Goal: Find specific page/section: Find specific page/section

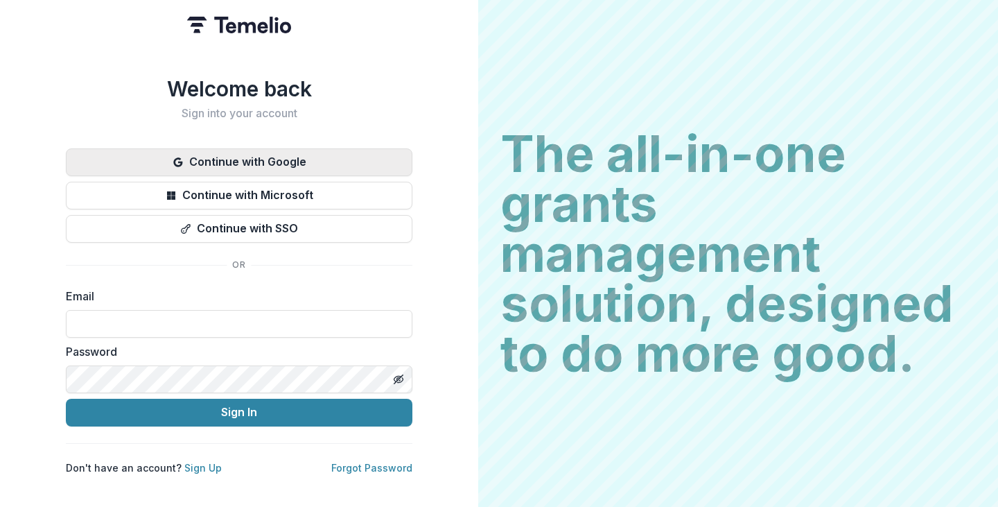
click at [215, 158] on button "Continue with Google" at bounding box center [239, 162] width 347 height 28
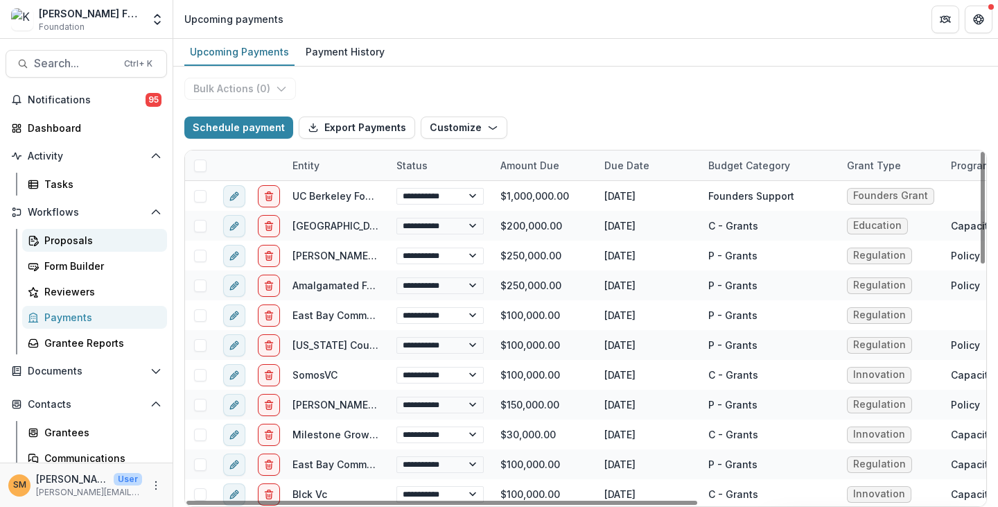
click at [71, 241] on div "Proposals" at bounding box center [100, 240] width 112 height 15
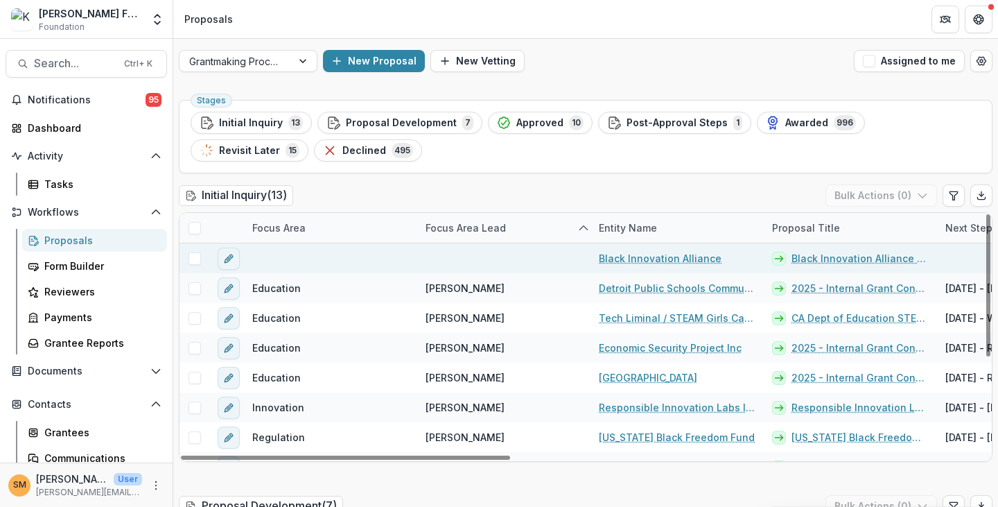
click at [825, 256] on link "Black Innovation Alliance - 2025 - Internal Grant Concept Form" at bounding box center [860, 258] width 137 height 15
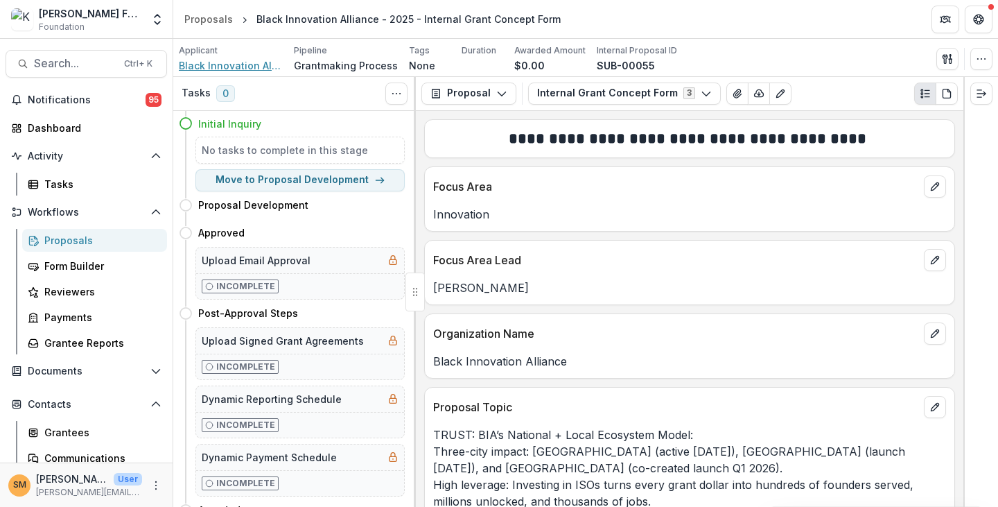
click at [244, 66] on span "Black Innovation Alliance" at bounding box center [231, 65] width 104 height 15
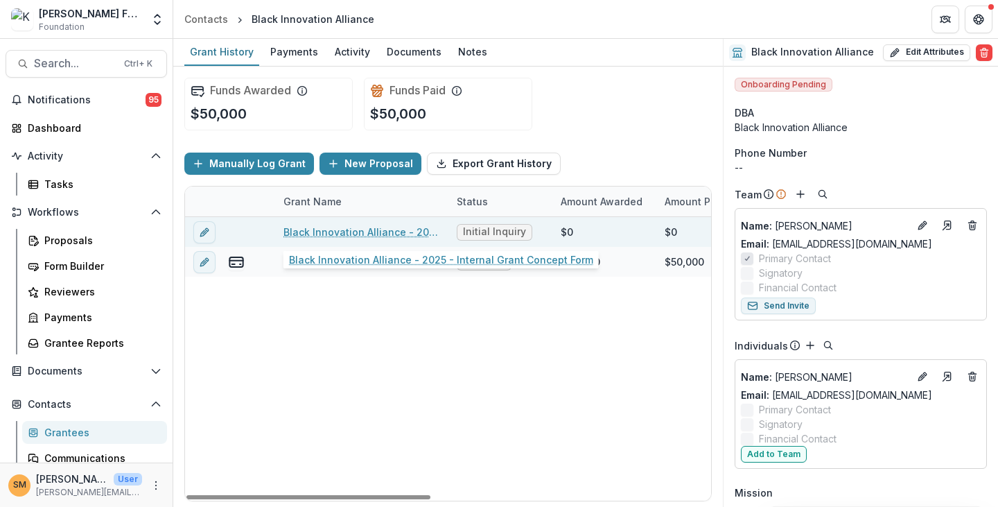
click at [330, 225] on link "Black Innovation Alliance - 2025 - Internal Grant Concept Form" at bounding box center [362, 232] width 157 height 15
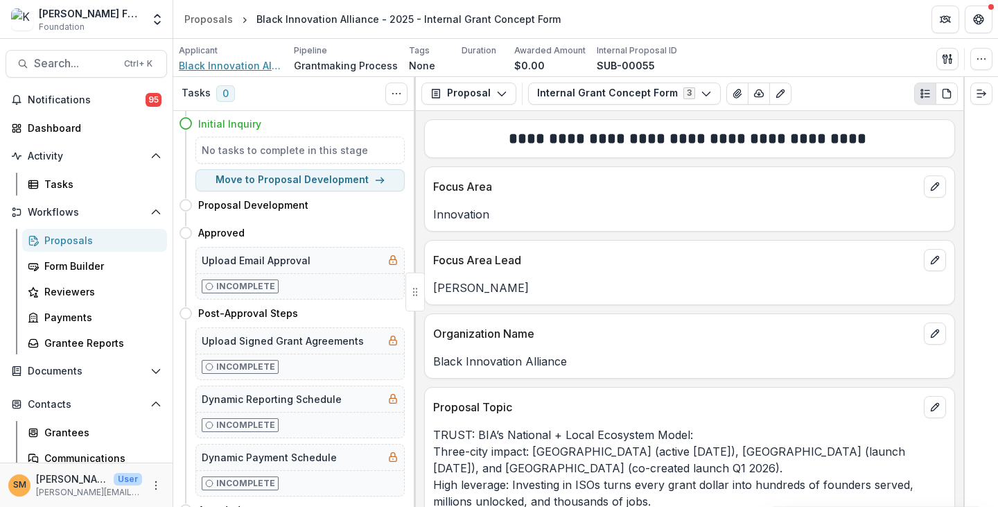
click at [250, 63] on span "Black Innovation Alliance" at bounding box center [231, 65] width 104 height 15
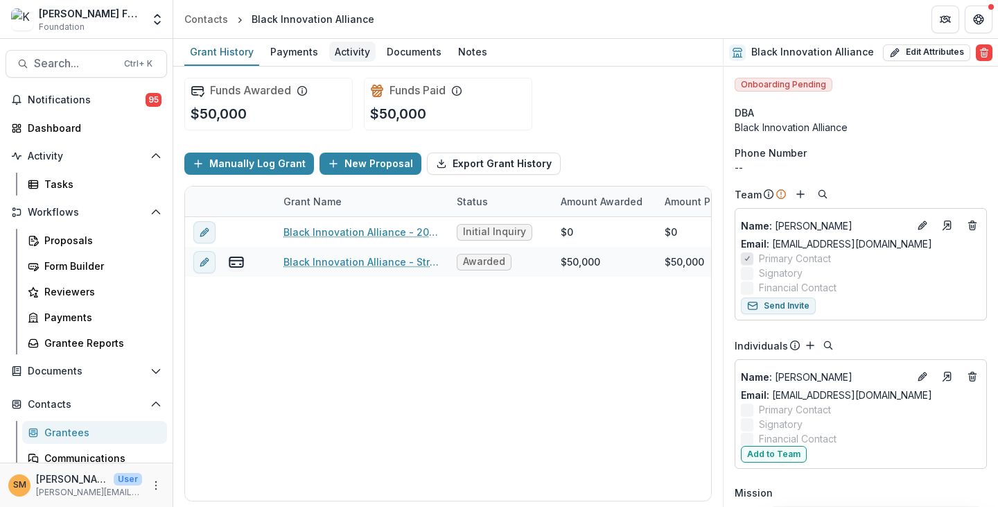
click at [330, 53] on div "Activity" at bounding box center [352, 52] width 46 height 20
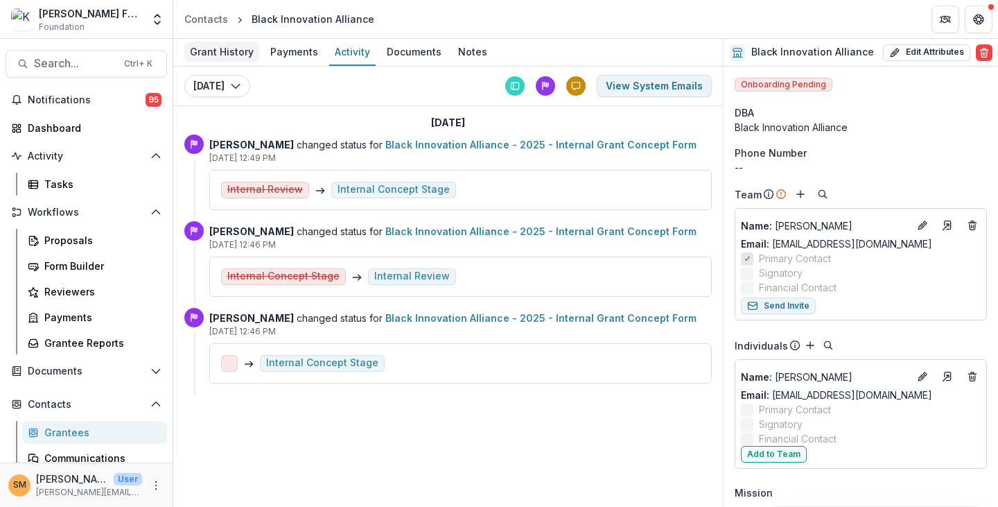
click at [216, 55] on div "Grant History" at bounding box center [221, 52] width 75 height 20
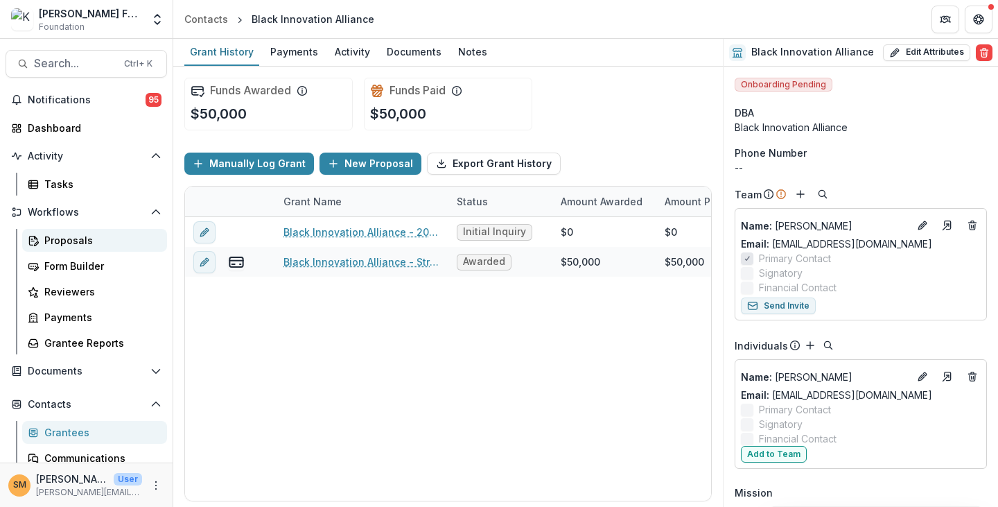
click at [58, 246] on div "Proposals" at bounding box center [100, 240] width 112 height 15
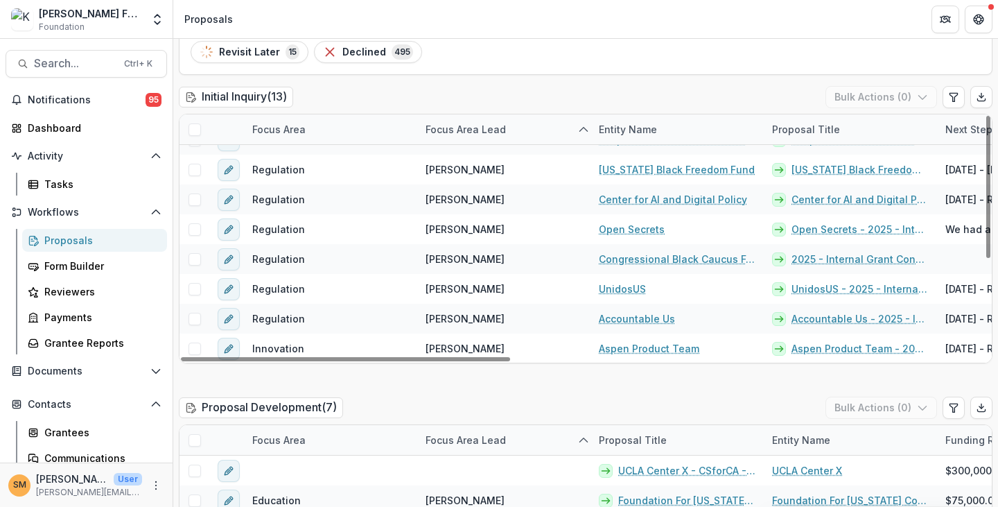
scroll to position [69, 0]
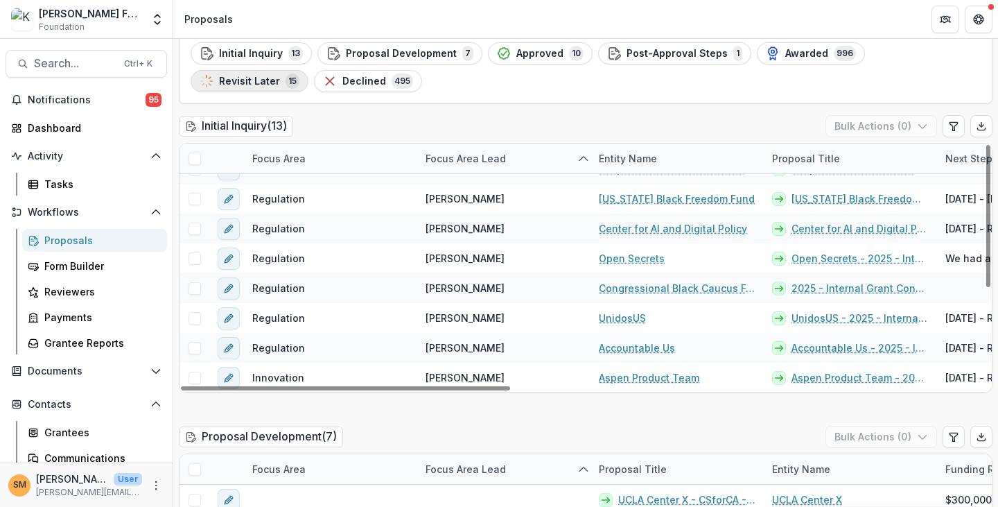
click at [280, 76] on span "Revisit Later" at bounding box center [249, 82] width 61 height 12
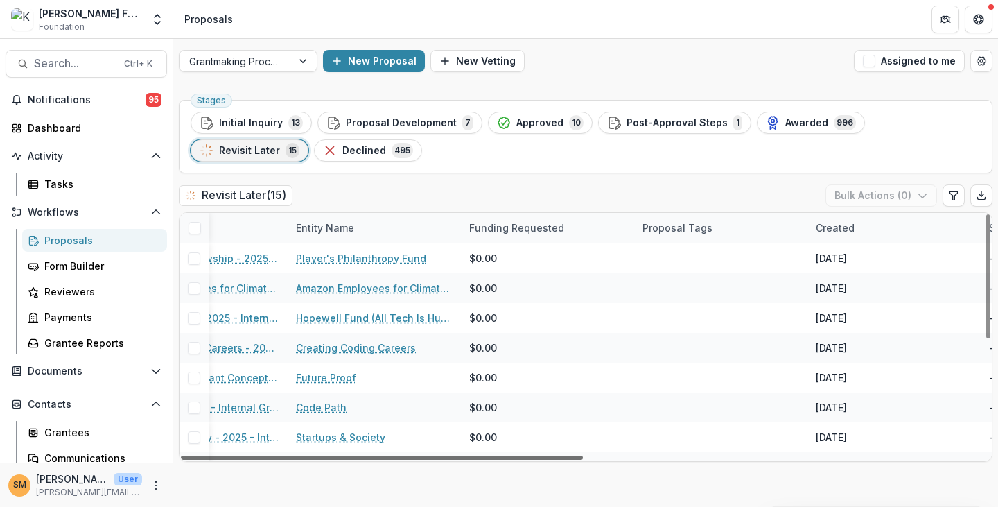
drag, startPoint x: 488, startPoint y: 459, endPoint x: 553, endPoint y: 464, distance: 64.7
click at [553, 460] on div at bounding box center [382, 458] width 402 height 4
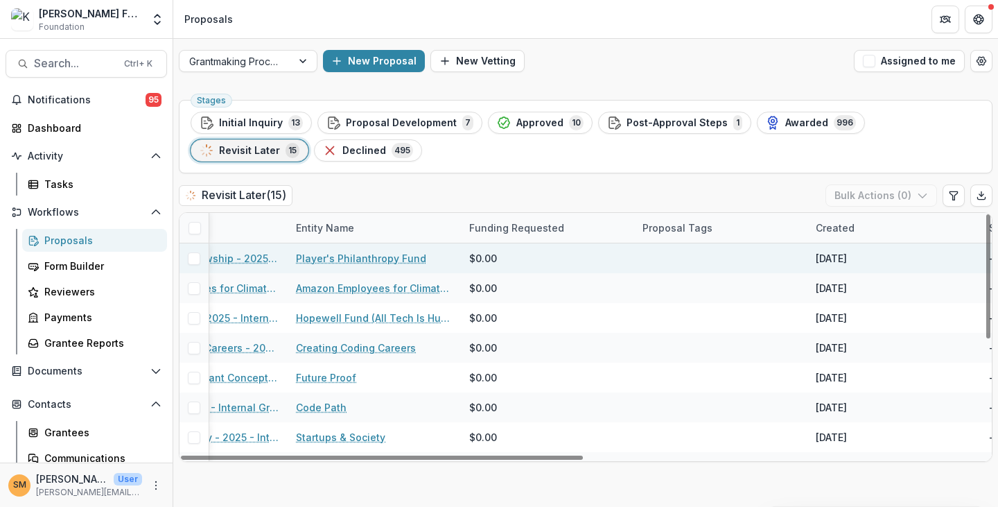
scroll to position [0, 130]
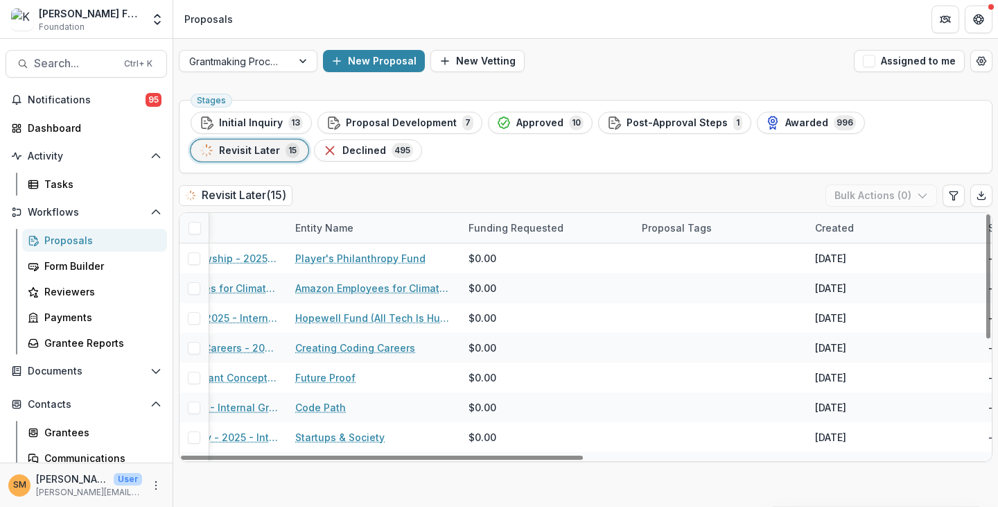
click at [824, 223] on div "Created" at bounding box center [834, 227] width 55 height 15
click at [825, 223] on div "Created" at bounding box center [834, 227] width 55 height 15
click at [827, 227] on div "Created" at bounding box center [834, 227] width 55 height 15
click at [837, 282] on span "Sort Ascending" at bounding box center [870, 288] width 73 height 12
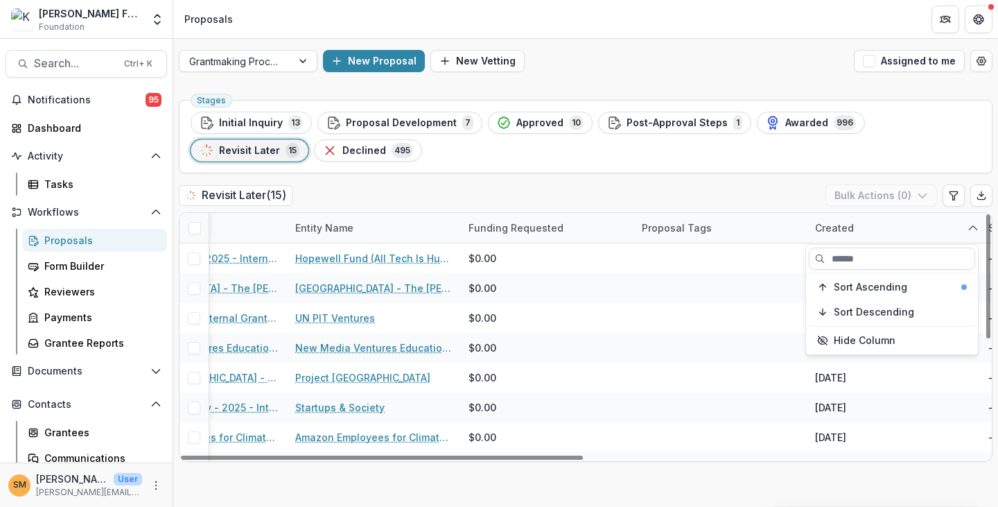
click at [760, 182] on div "Stages Initial Inquiry 13 Proposal Development 7 Approved 10 Post-Approval Step…" at bounding box center [585, 300] width 825 height 413
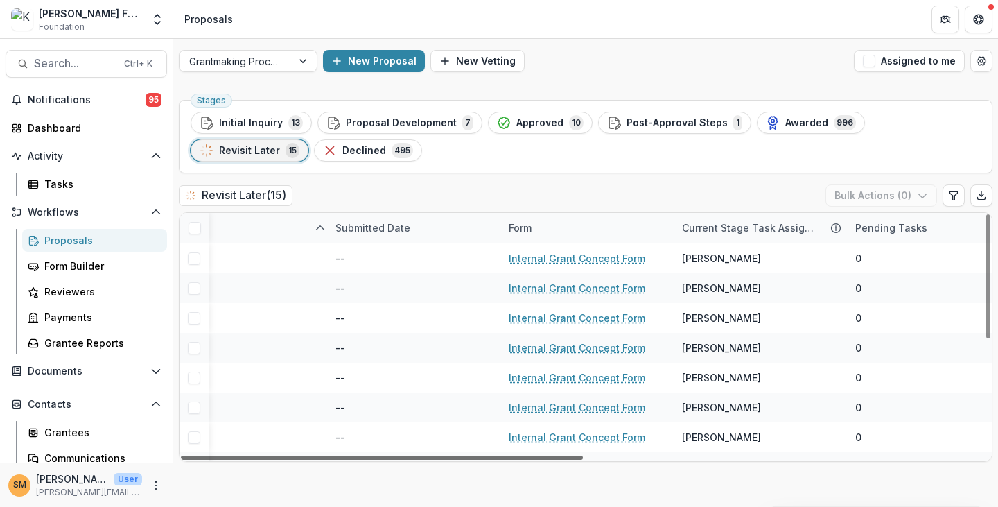
scroll to position [0, 796]
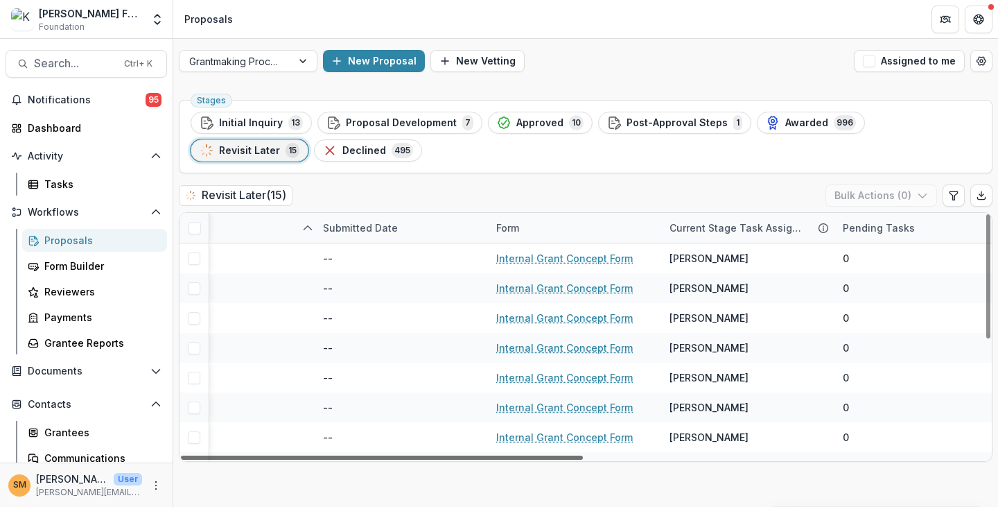
drag, startPoint x: 501, startPoint y: 455, endPoint x: 810, endPoint y: 457, distance: 309.3
click at [583, 457] on div at bounding box center [382, 458] width 402 height 4
click at [953, 201] on button "Edit table settings" at bounding box center [954, 195] width 22 height 22
select select "******"
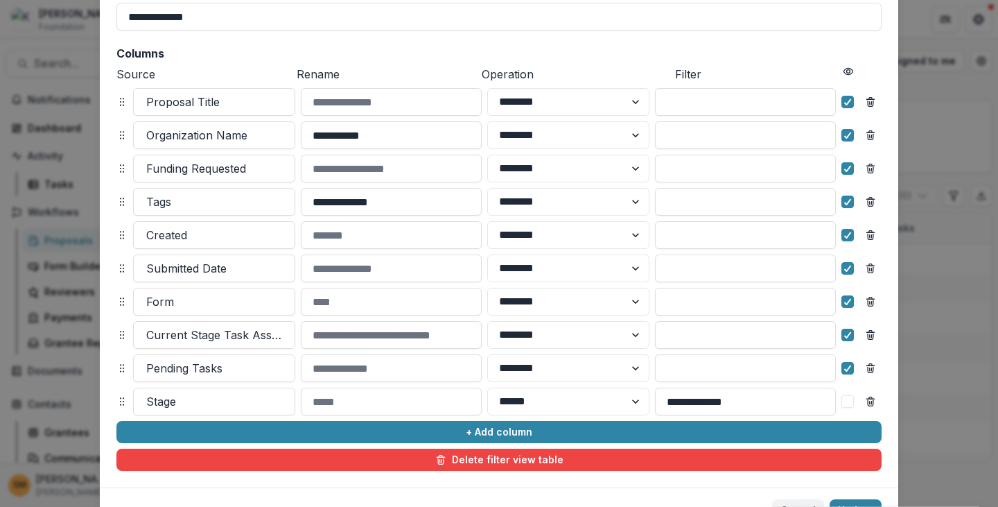
scroll to position [188, 0]
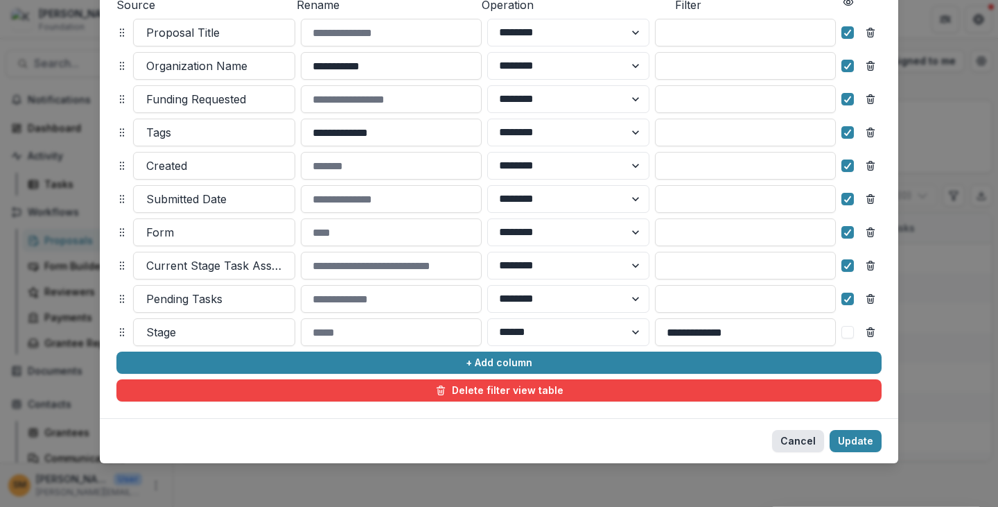
click at [784, 440] on button "Cancel" at bounding box center [798, 441] width 52 height 22
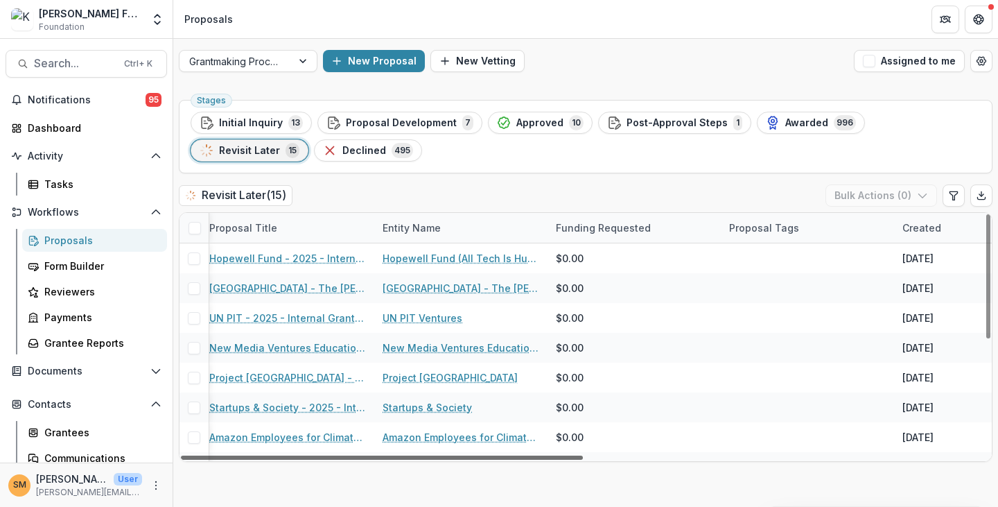
scroll to position [0, 0]
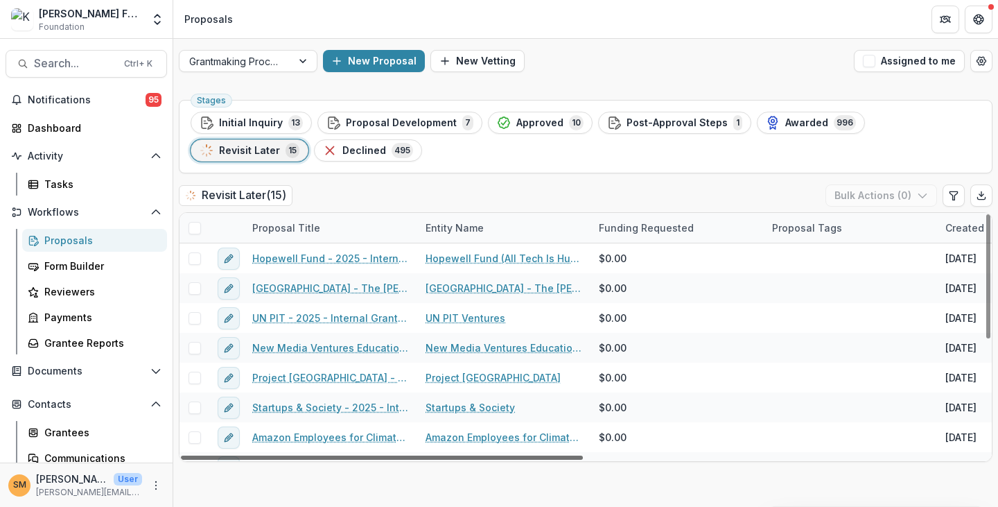
drag, startPoint x: 720, startPoint y: 458, endPoint x: 288, endPoint y: 456, distance: 431.3
click at [288, 456] on div at bounding box center [382, 458] width 402 height 4
click at [961, 197] on button "Edit table settings" at bounding box center [954, 195] width 22 height 22
select select "******"
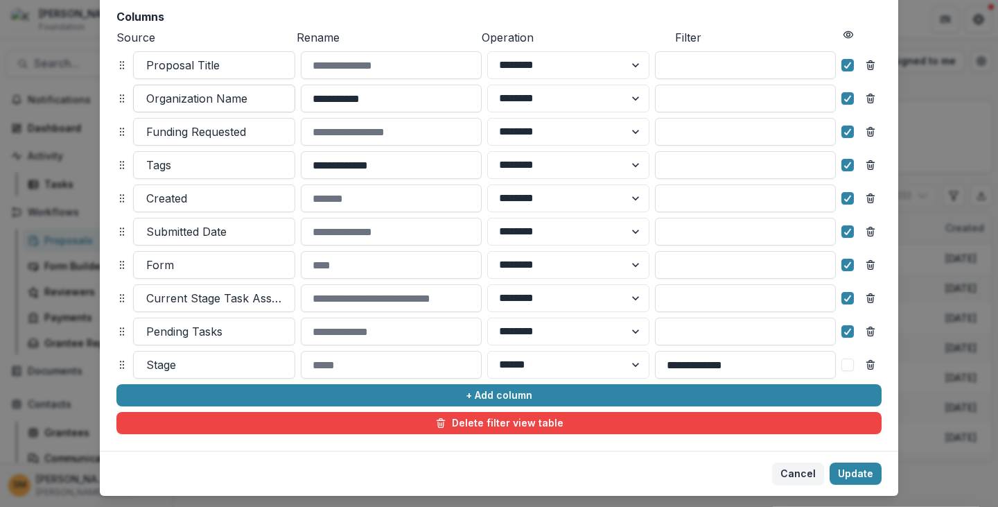
scroll to position [188, 0]
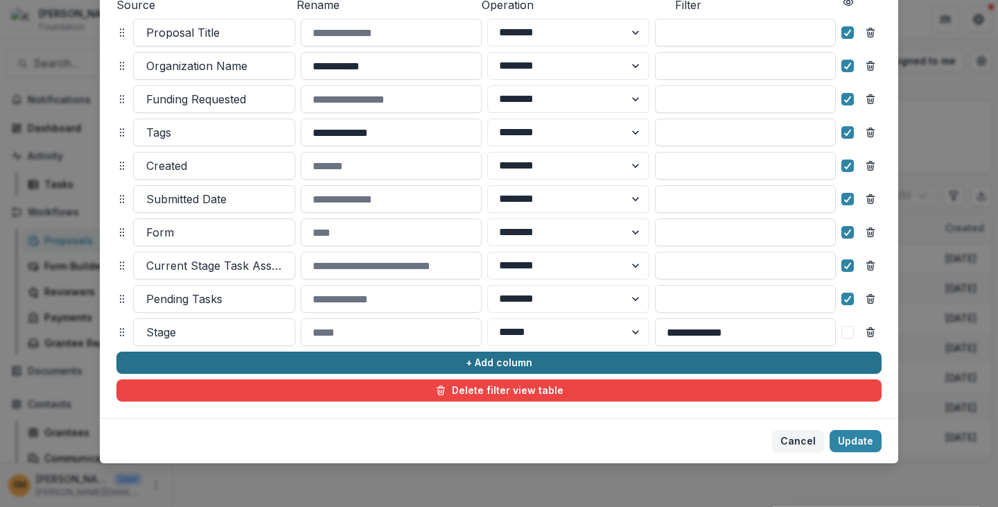
click at [200, 356] on button "+ Add column" at bounding box center [498, 363] width 765 height 22
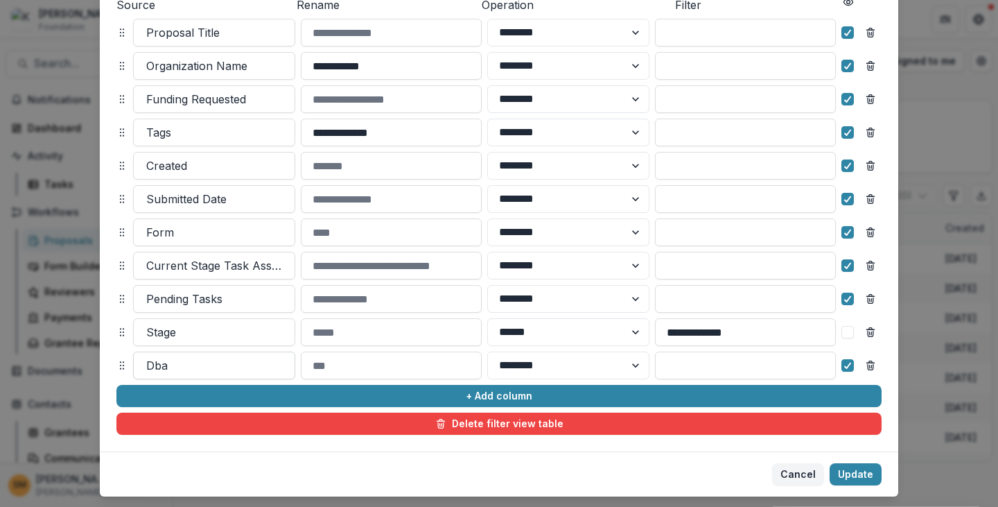
click at [205, 371] on div at bounding box center [214, 365] width 136 height 19
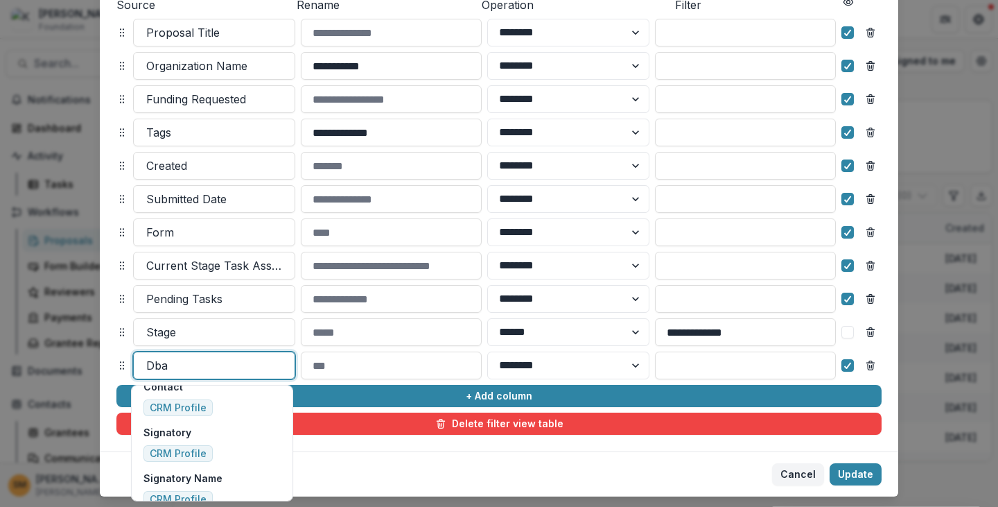
scroll to position [1905, 0]
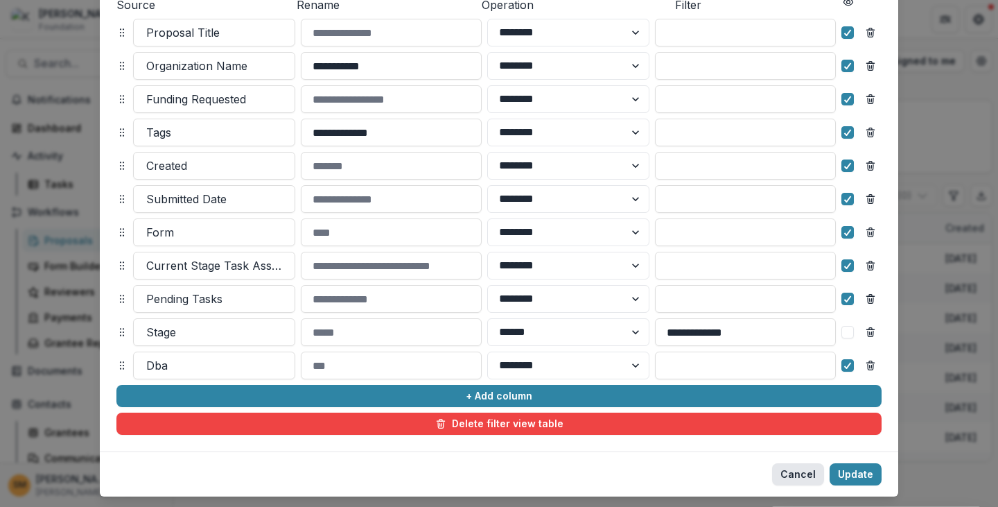
click at [785, 481] on button "Cancel" at bounding box center [798, 474] width 52 height 22
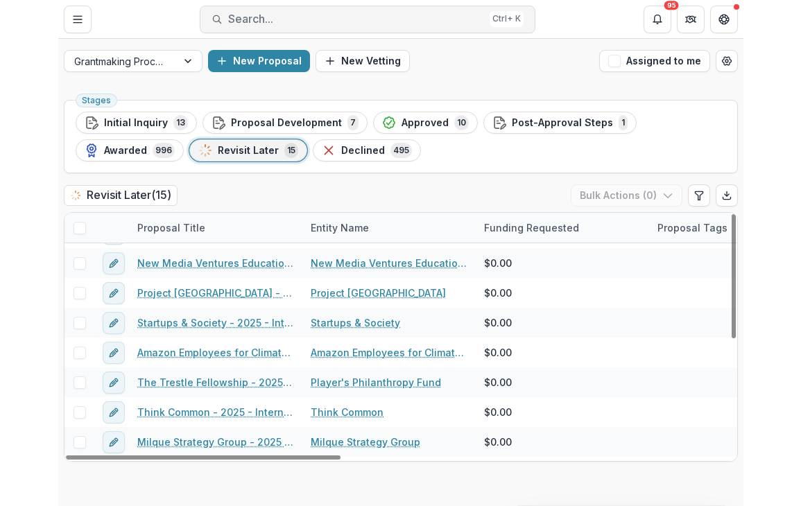
scroll to position [0, 0]
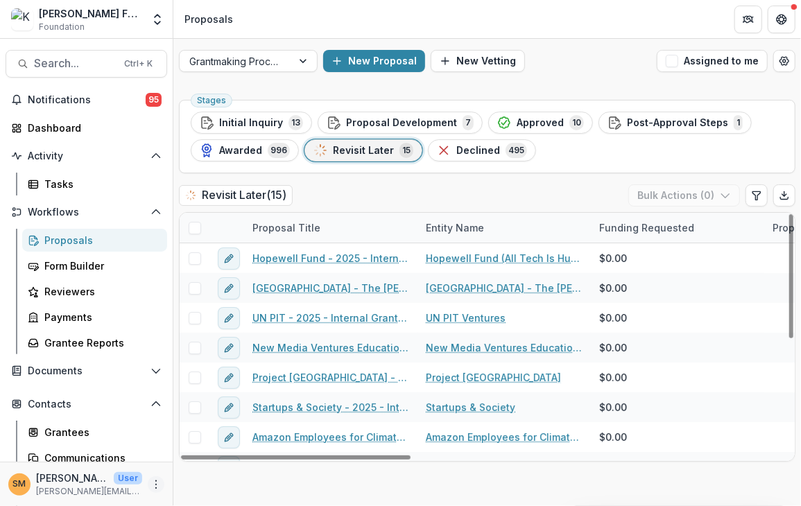
click at [150, 481] on icon "More" at bounding box center [155, 484] width 11 height 11
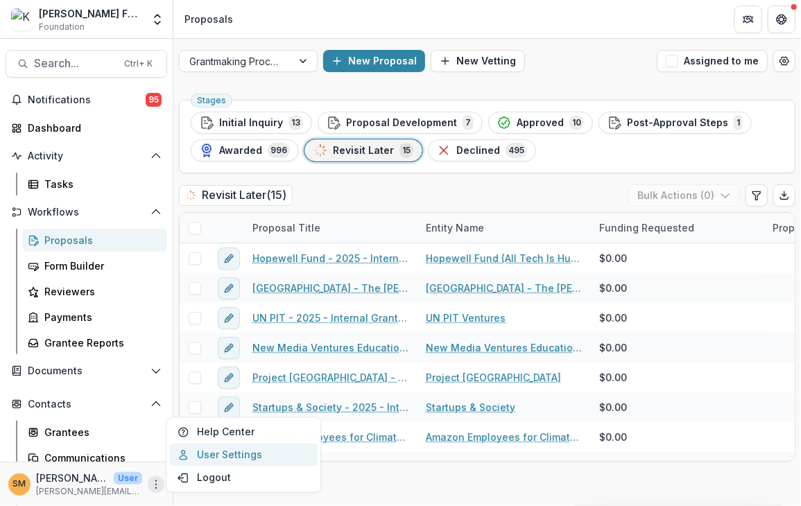
click at [200, 461] on link "User Settings" at bounding box center [243, 455] width 148 height 23
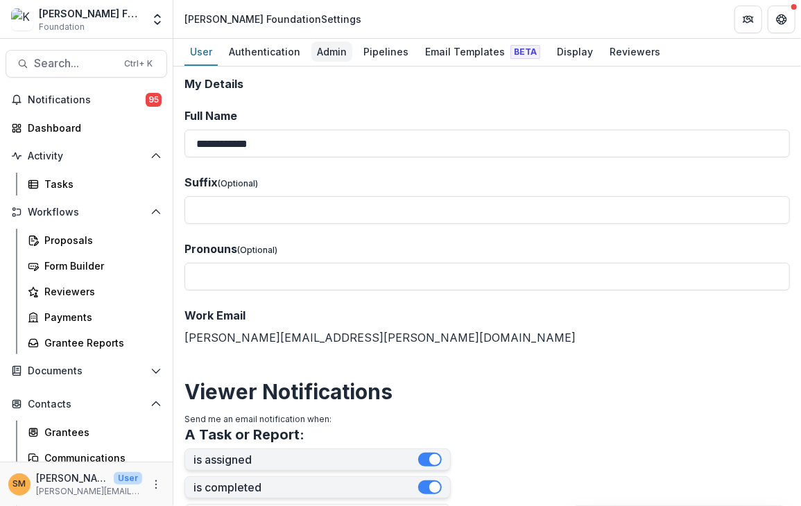
click at [326, 53] on div "Admin" at bounding box center [331, 52] width 41 height 20
